Goal: Contribute content

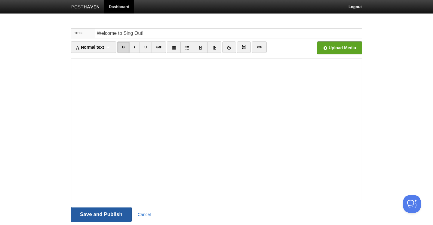
click at [117, 214] on input "Save and Publish" at bounding box center [101, 214] width 61 height 15
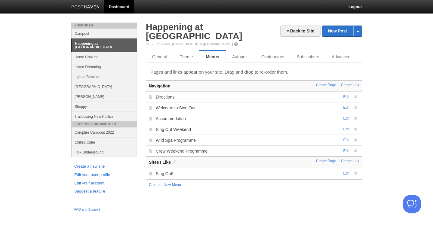
click at [95, 46] on link "Happening at [GEOGRAPHIC_DATA]" at bounding box center [104, 45] width 65 height 13
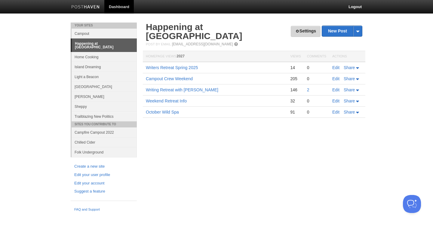
click at [299, 31] on link "Settings" at bounding box center [306, 31] width 30 height 11
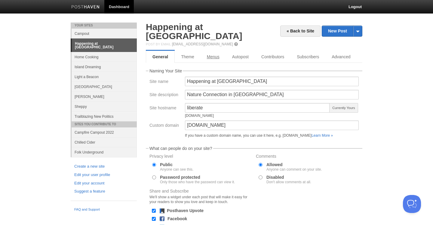
click at [214, 51] on link "Menus" at bounding box center [213, 57] width 25 height 12
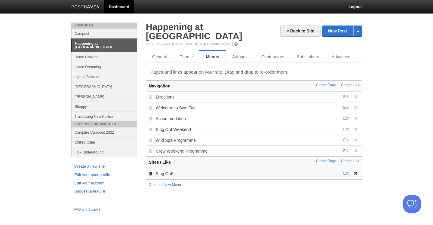
click at [346, 171] on link "Edit" at bounding box center [346, 173] width 6 height 4
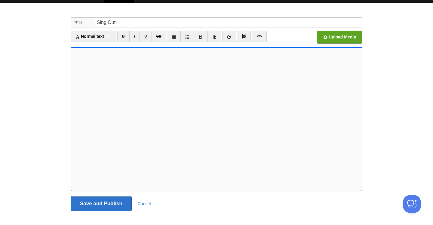
scroll to position [11, 0]
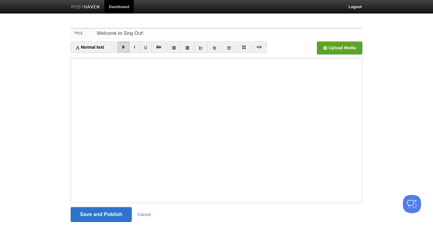
click at [72, 91] on iframe at bounding box center [217, 130] width 292 height 144
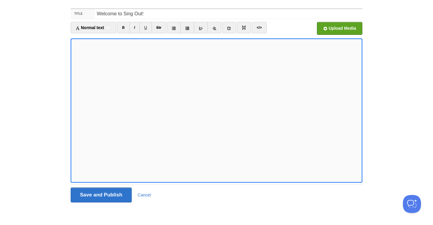
scroll to position [20, 0]
click at [101, 195] on input "Save and Publish" at bounding box center [101, 195] width 61 height 15
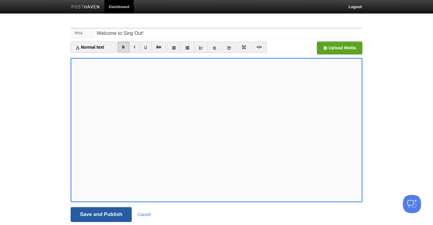
click at [94, 217] on input "Save and Publish" at bounding box center [101, 214] width 61 height 15
